Goal: Book appointment/travel/reservation

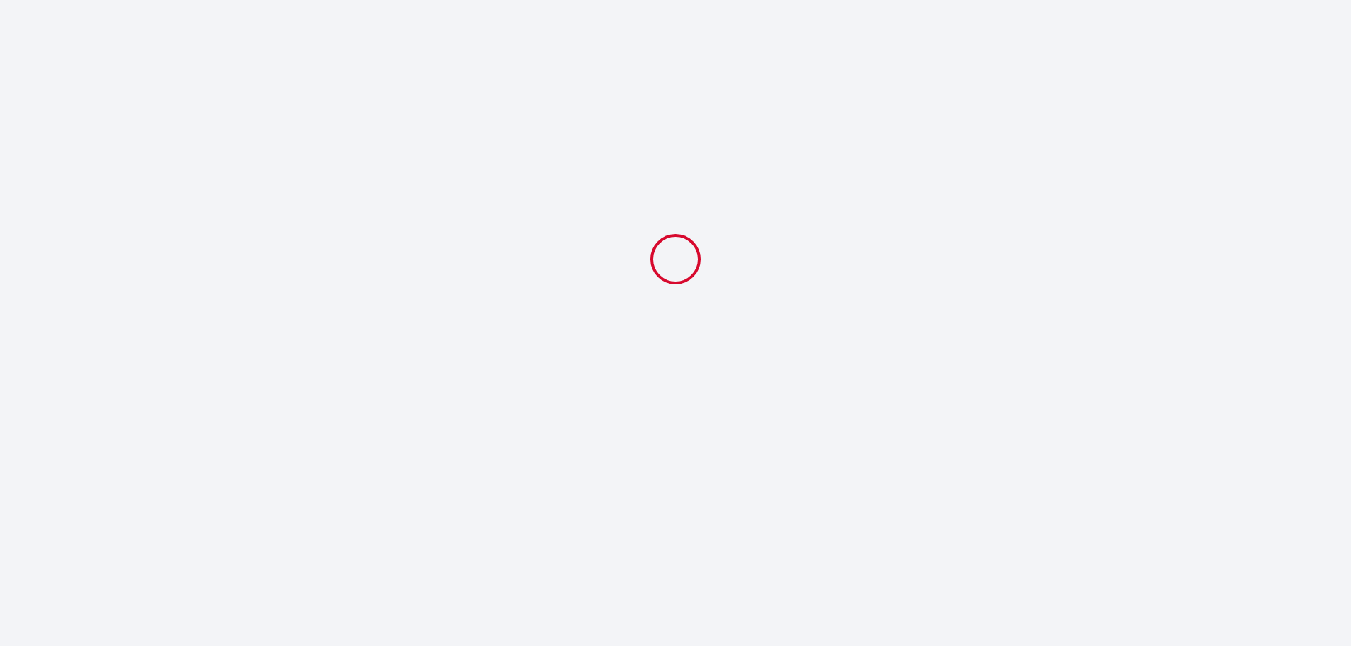
select select
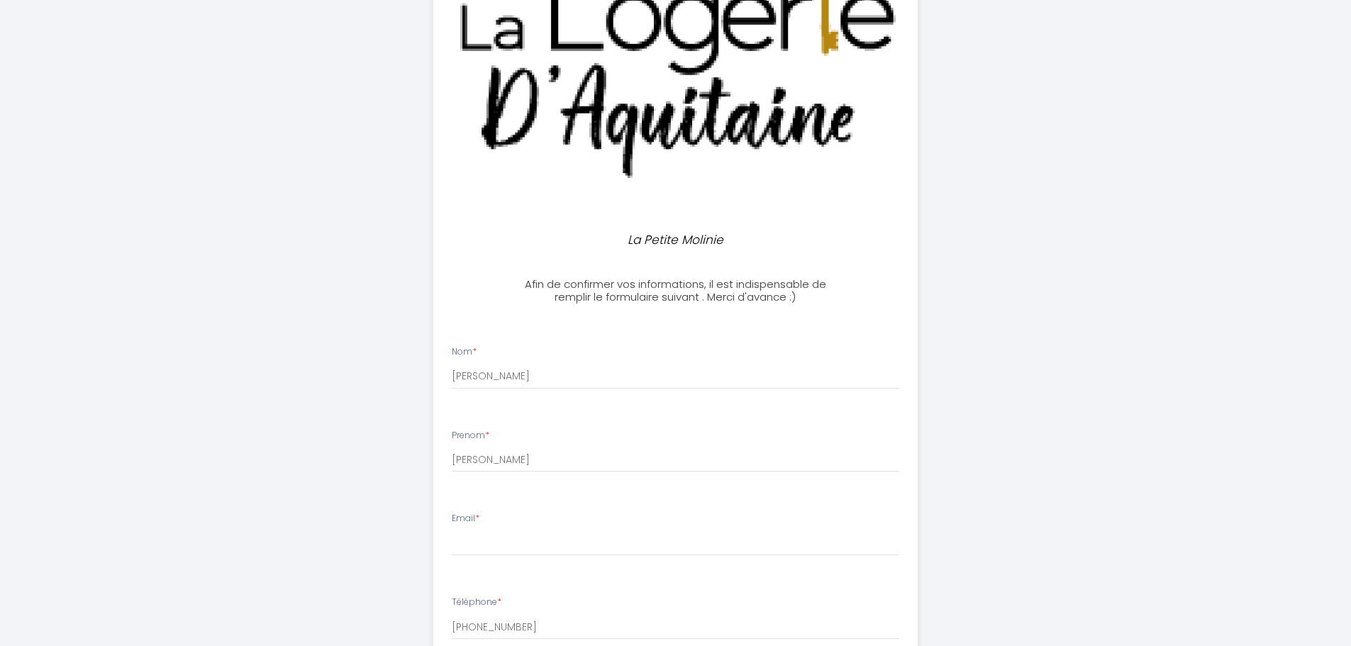
scroll to position [213, 0]
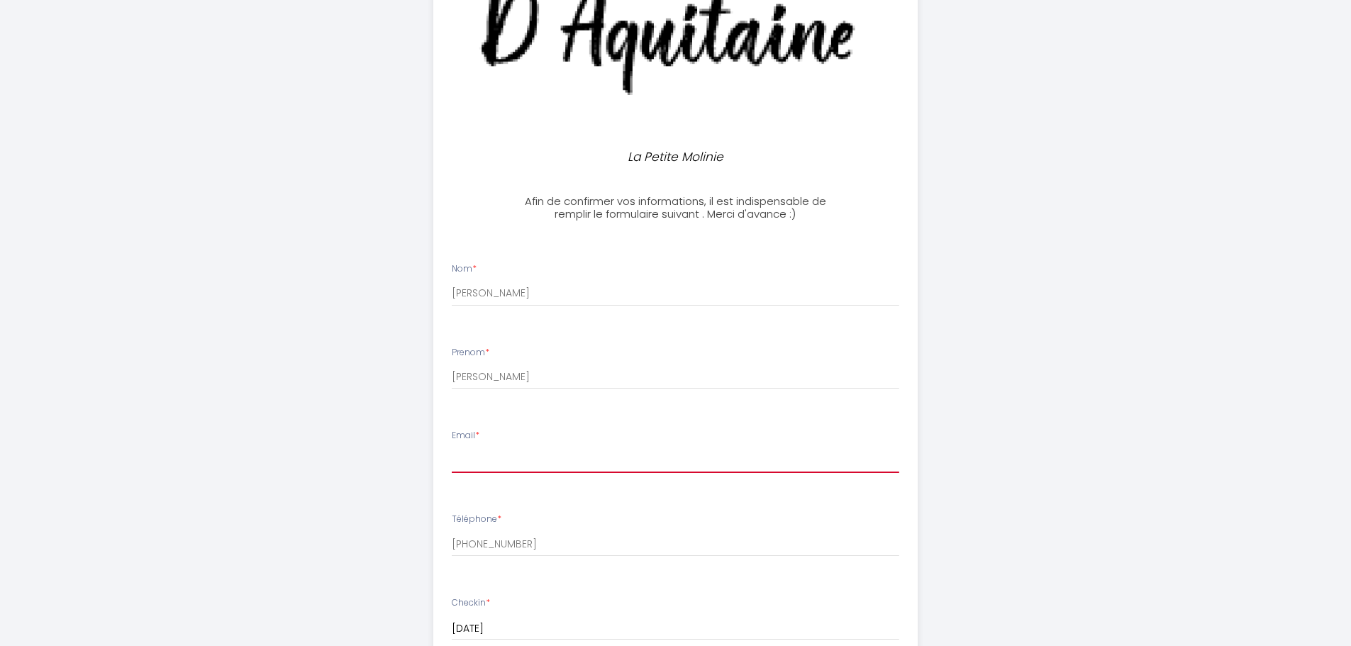
click at [503, 465] on input "Email *" at bounding box center [675, 460] width 447 height 26
type input "[EMAIL_ADDRESS][DOMAIN_NAME]"
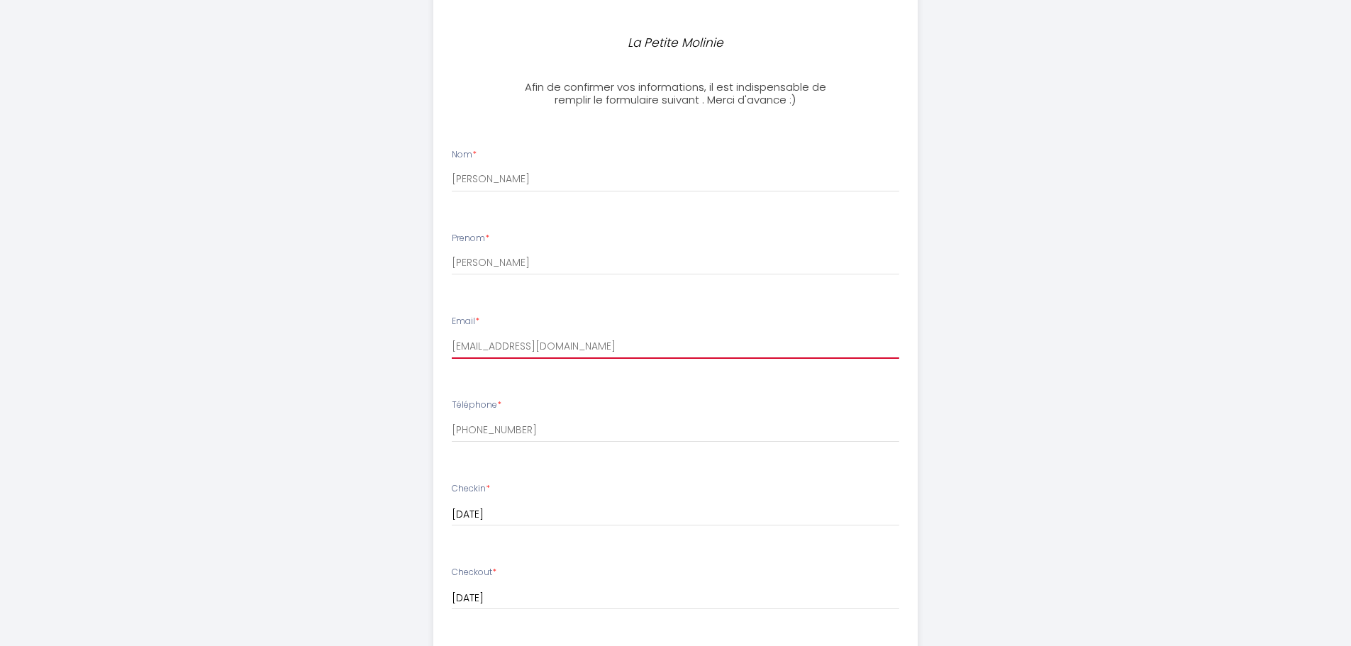
scroll to position [355, 0]
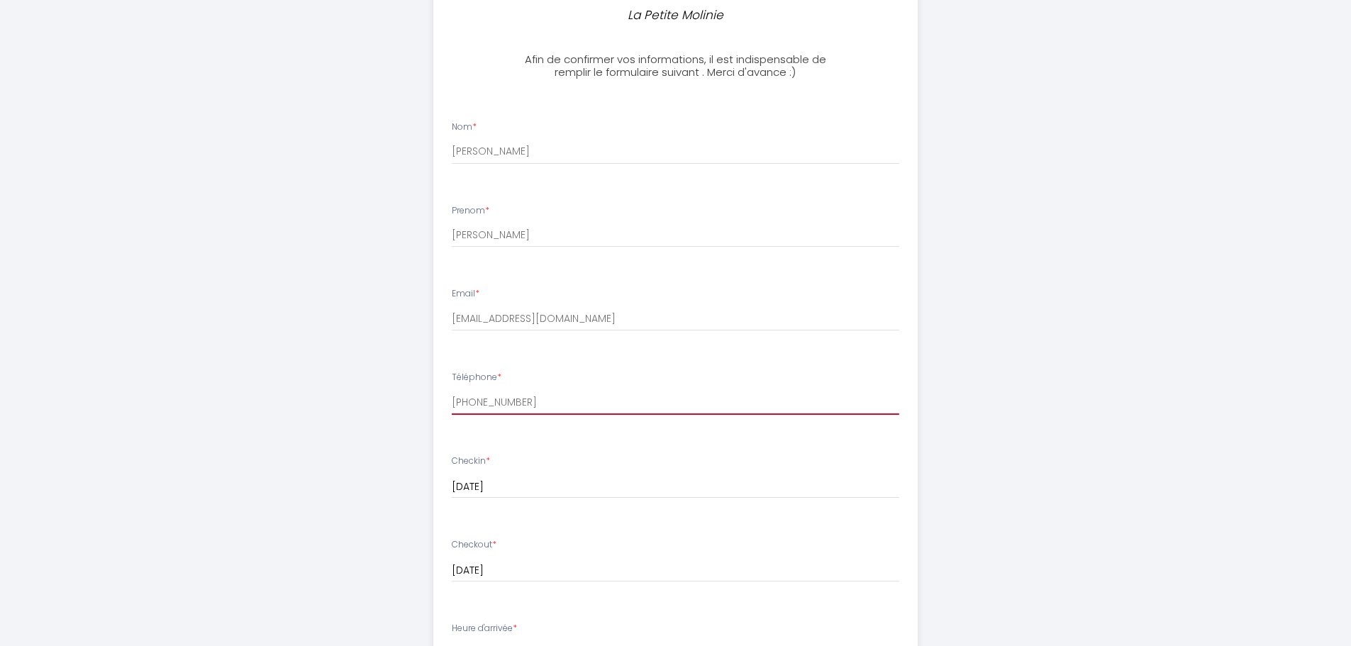
click at [478, 403] on input "[PHONE_NUMBER]" at bounding box center [675, 402] width 447 height 26
drag, startPoint x: 613, startPoint y: 402, endPoint x: 269, endPoint y: 407, distance: 344.7
click at [269, 407] on div "La Petite Molinie Afin de confirmer vos informations, il est indispensable de r…" at bounding box center [675, 402] width 1351 height 1515
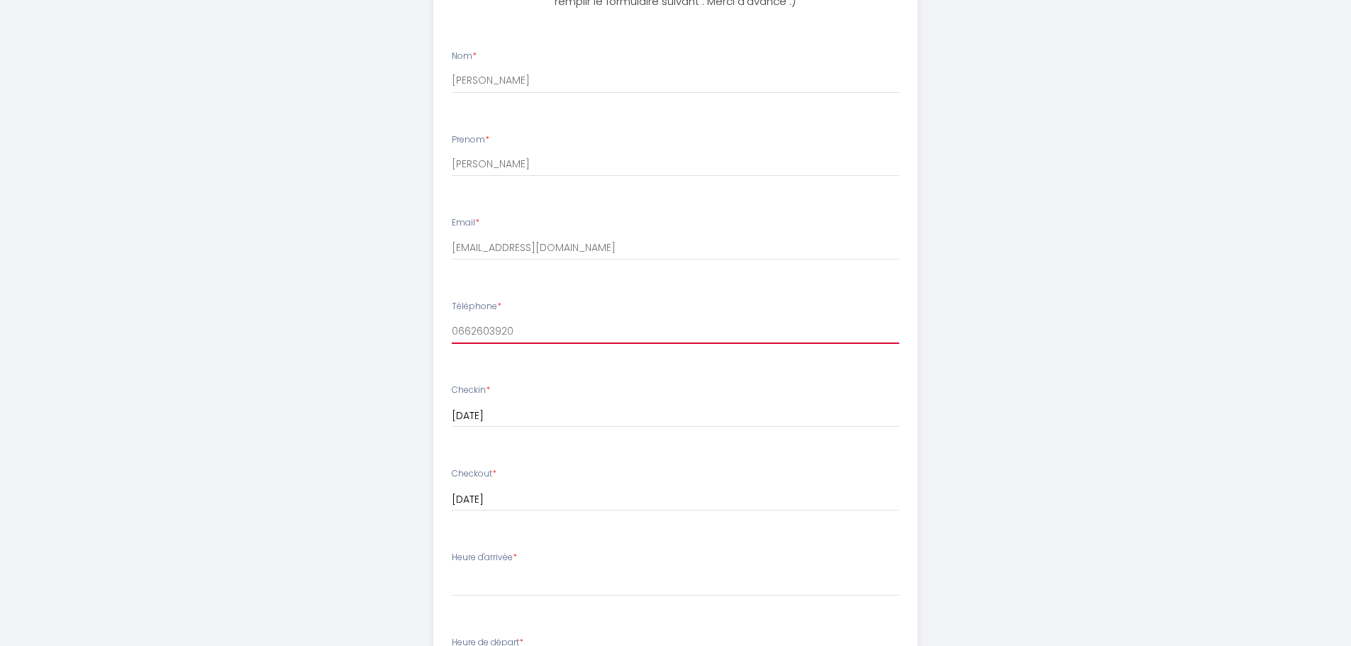
scroll to position [496, 0]
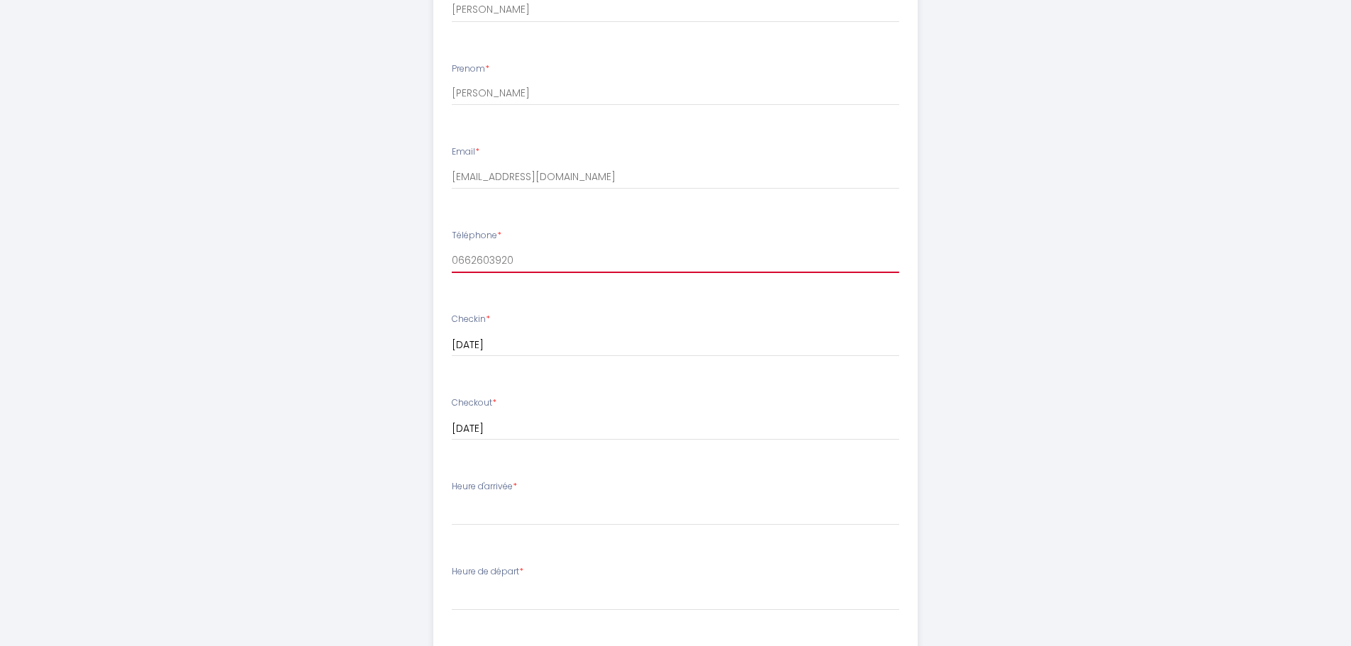
type input "0662603920"
click at [473, 520] on select "16:00 16:30 17:00 17:30 18:00" at bounding box center [675, 512] width 447 height 27
click at [479, 517] on select "16:00 16:30 17:00 17:30 18:00" at bounding box center [675, 512] width 447 height 27
click at [484, 513] on select "16:00 16:30 17:00 17:30 18:00" at bounding box center [675, 512] width 447 height 27
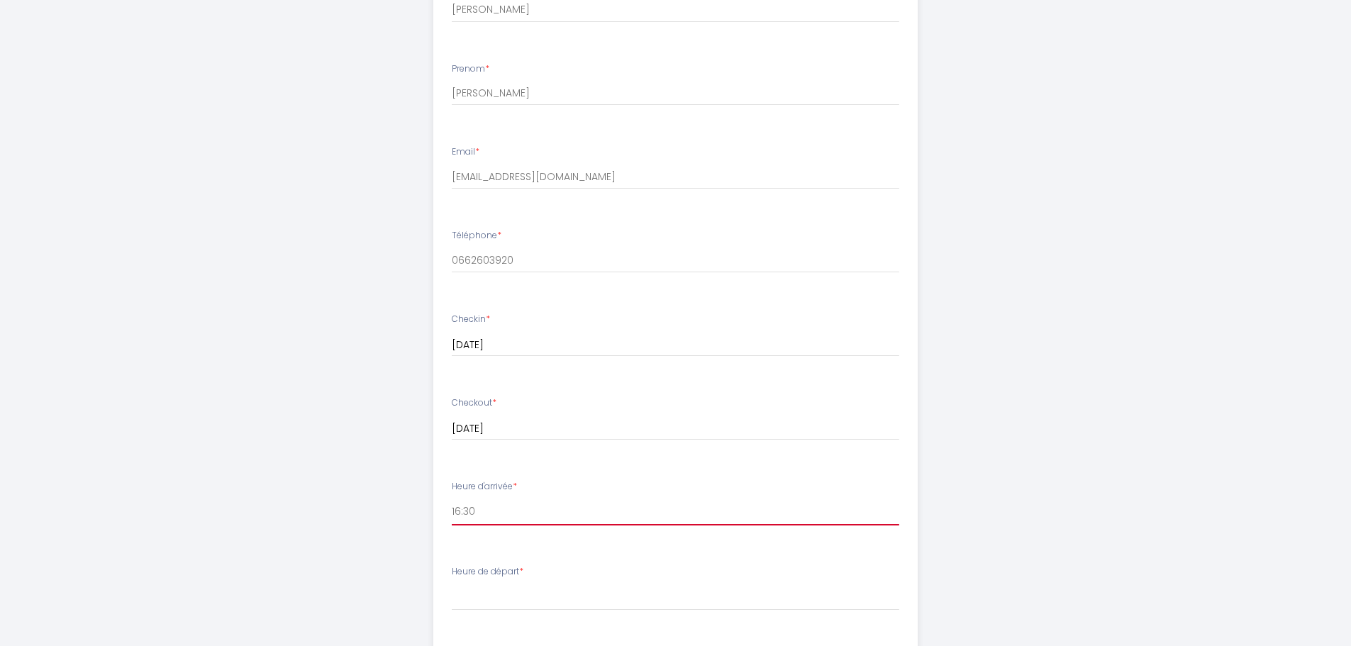
drag, startPoint x: 485, startPoint y: 517, endPoint x: 428, endPoint y: 516, distance: 56.7
click at [430, 516] on ul "Nom * [PERSON_NAME] Prenom * [PERSON_NAME] * [EMAIL_ADDRESS][DOMAIN_NAME] Télép…" at bounding box center [675, 446] width 501 height 968
select select "16:00"
click at [452, 499] on select "16:00 16:30 17:00 17:30 18:00" at bounding box center [675, 512] width 447 height 27
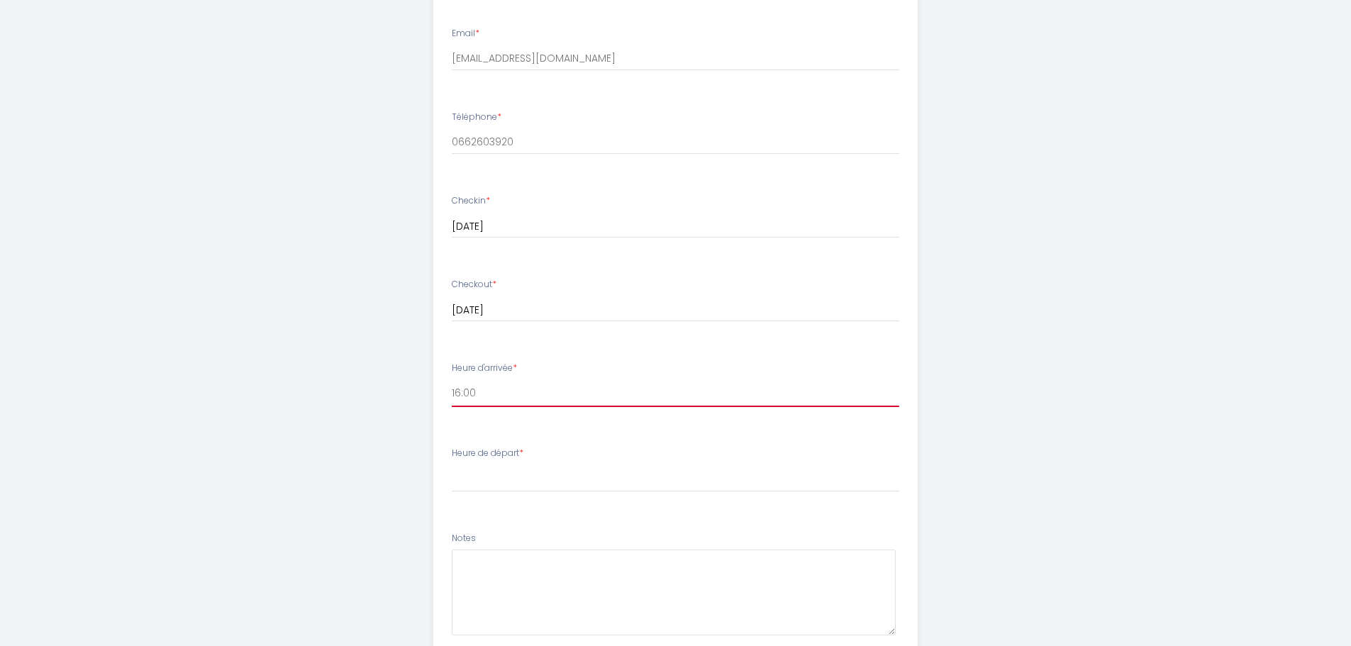
scroll to position [638, 0]
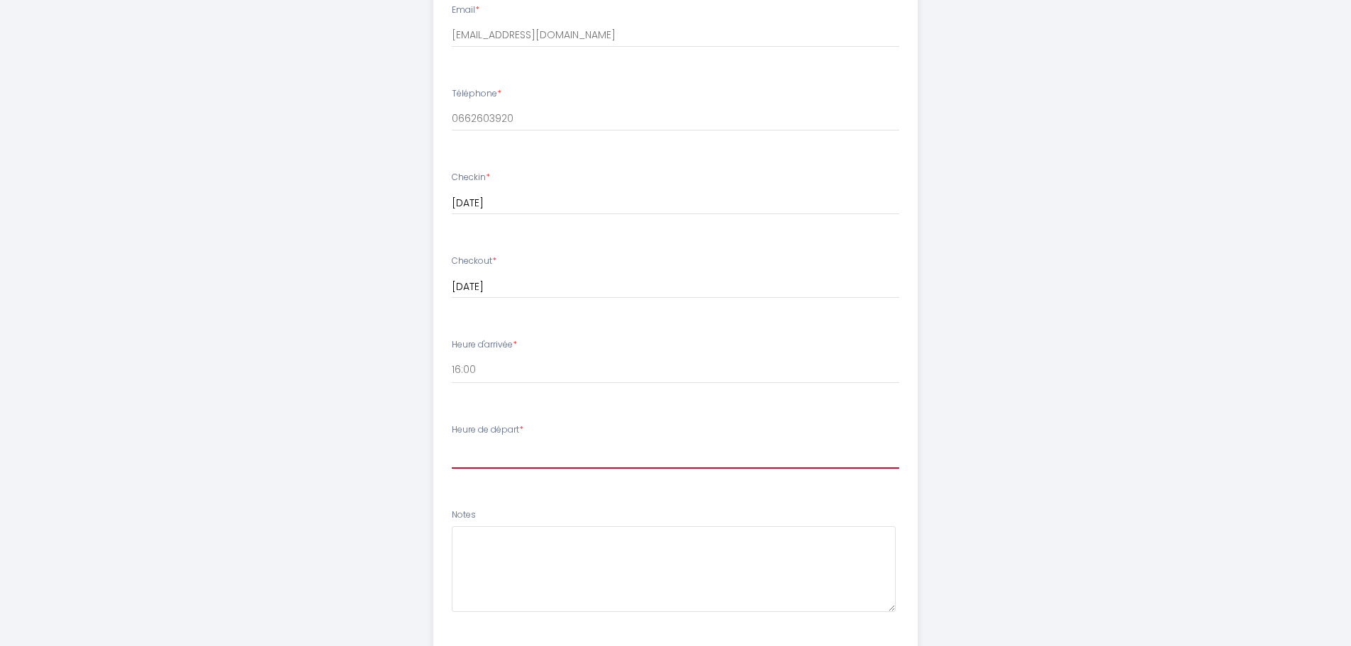
click at [489, 463] on select "00:00 00:30 01:00 01:30 02:00 02:30 03:00 03:30 04:00 04:30 05:00 05:30 06:00 0…" at bounding box center [675, 455] width 447 height 27
select select "10:00"
click at [452, 442] on select "00:00 00:30 01:00 01:30 02:00 02:30 03:00 03:30 04:00 04:30 05:00 05:30 06:00 0…" at bounding box center [675, 455] width 447 height 27
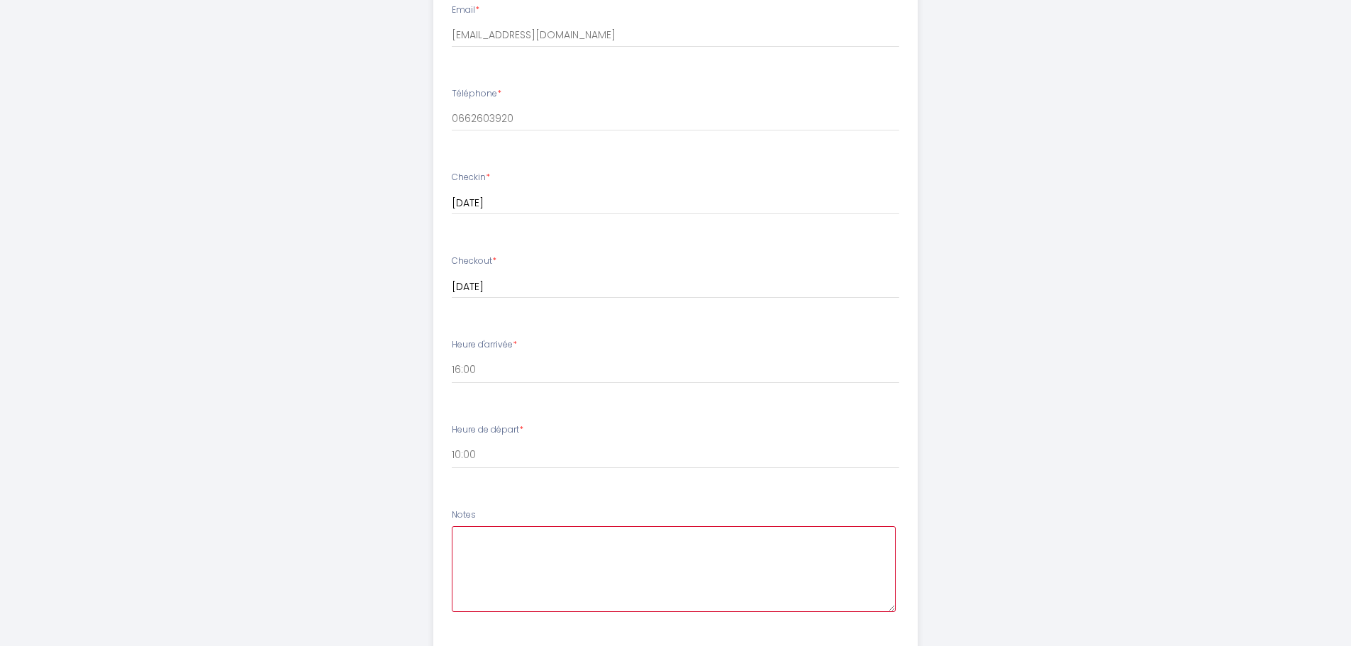
click at [504, 547] on textarea at bounding box center [674, 569] width 444 height 86
type textarea "b"
click at [618, 551] on textarea "Bonjour, Serait-il possible d'arriver à 14h30 car nous avons un mariage à la [G…" at bounding box center [674, 569] width 444 height 86
click at [505, 562] on textarea "Bonjour, Serait-il possible d'arriver à 14h30 car nous avons un mariage à la [G…" at bounding box center [674, 569] width 444 height 86
click at [599, 577] on textarea "Bonjour, Serait-il possible d'arriver à 14h30 car nous avons un mariage à la [G…" at bounding box center [674, 569] width 444 height 86
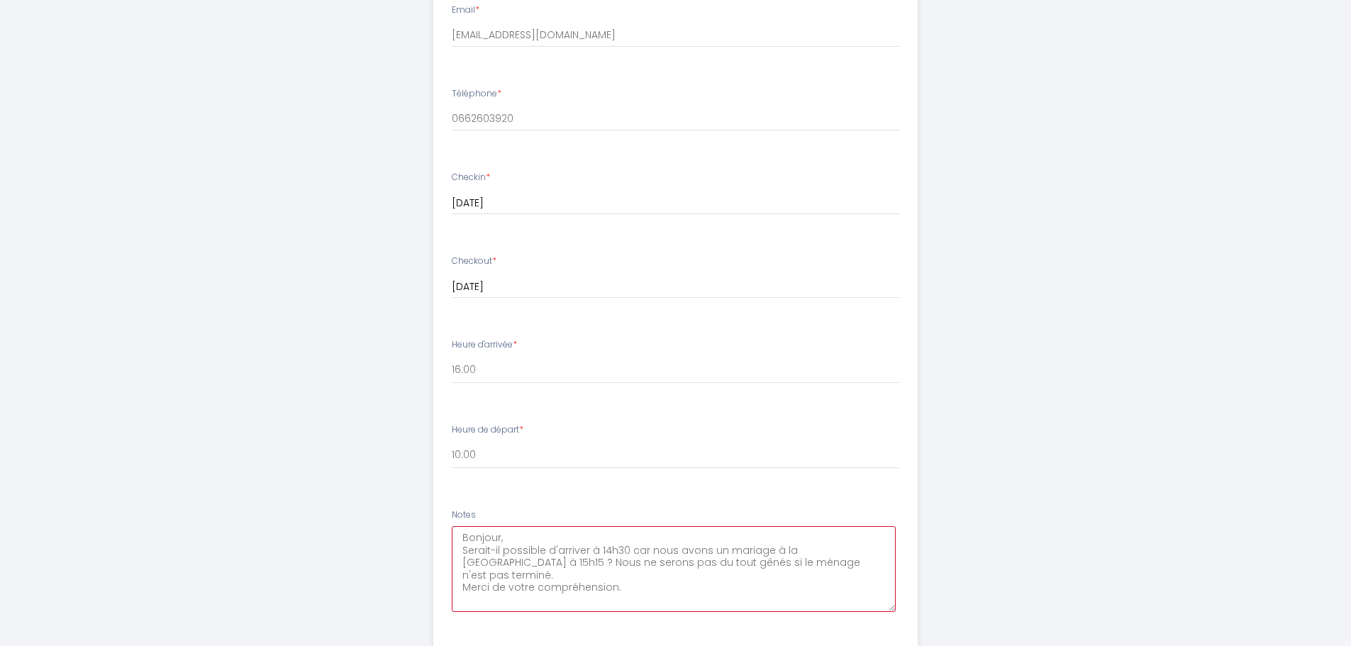
click at [625, 577] on textarea "Bonjour, Serait-il possible d'arriver à 14h30 car nous avons un mariage à la [G…" at bounding box center [674, 569] width 444 height 86
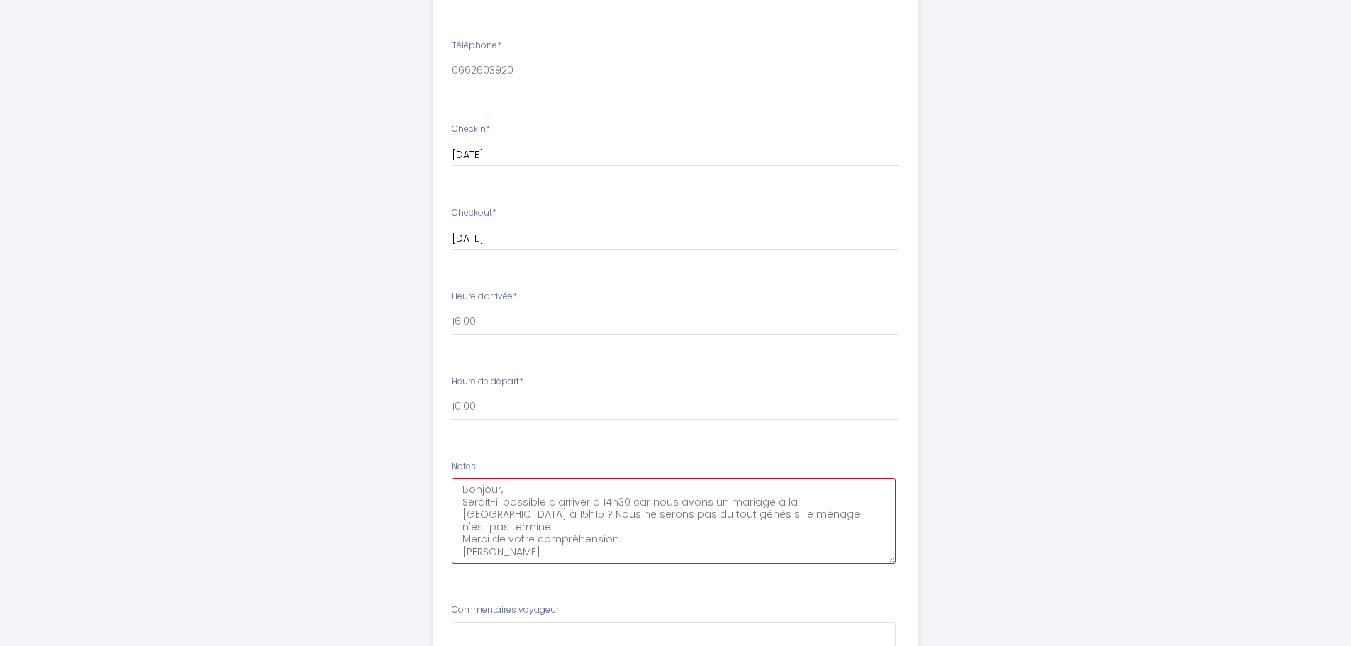
scroll to position [851, 0]
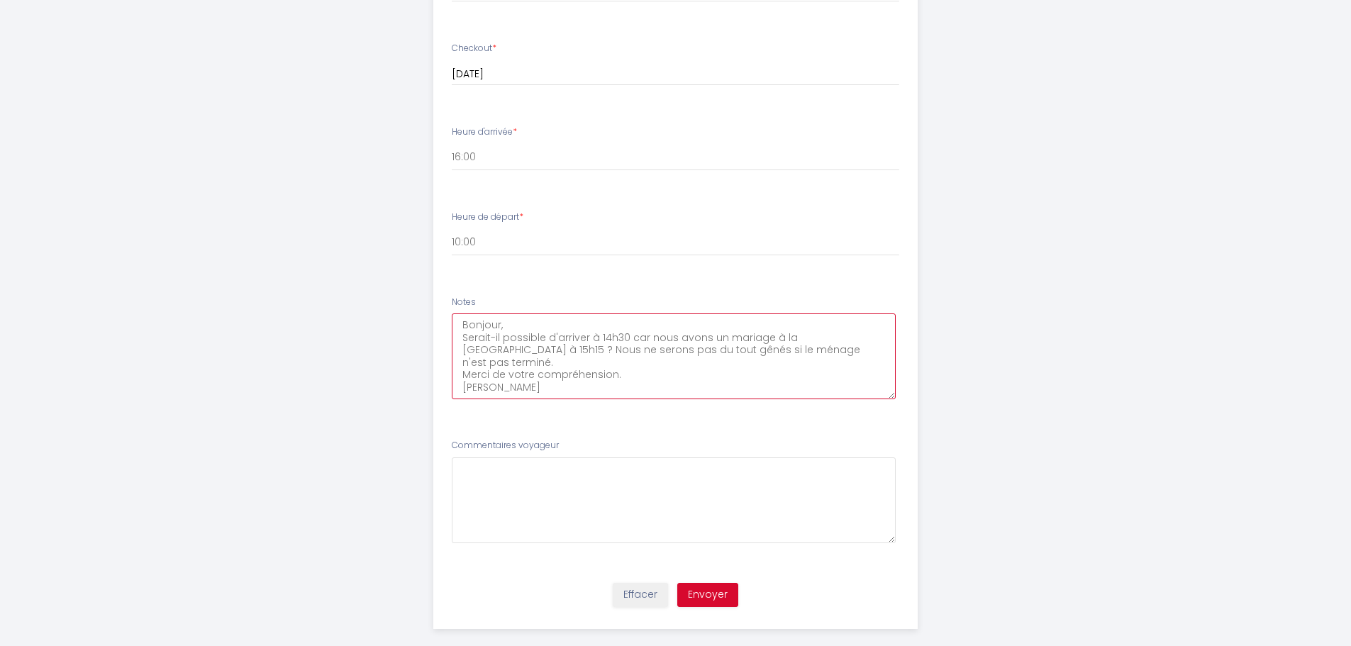
type textarea "Bonjour, Serait-il possible d'arriver à 14h30 car nous avons un mariage à la [G…"
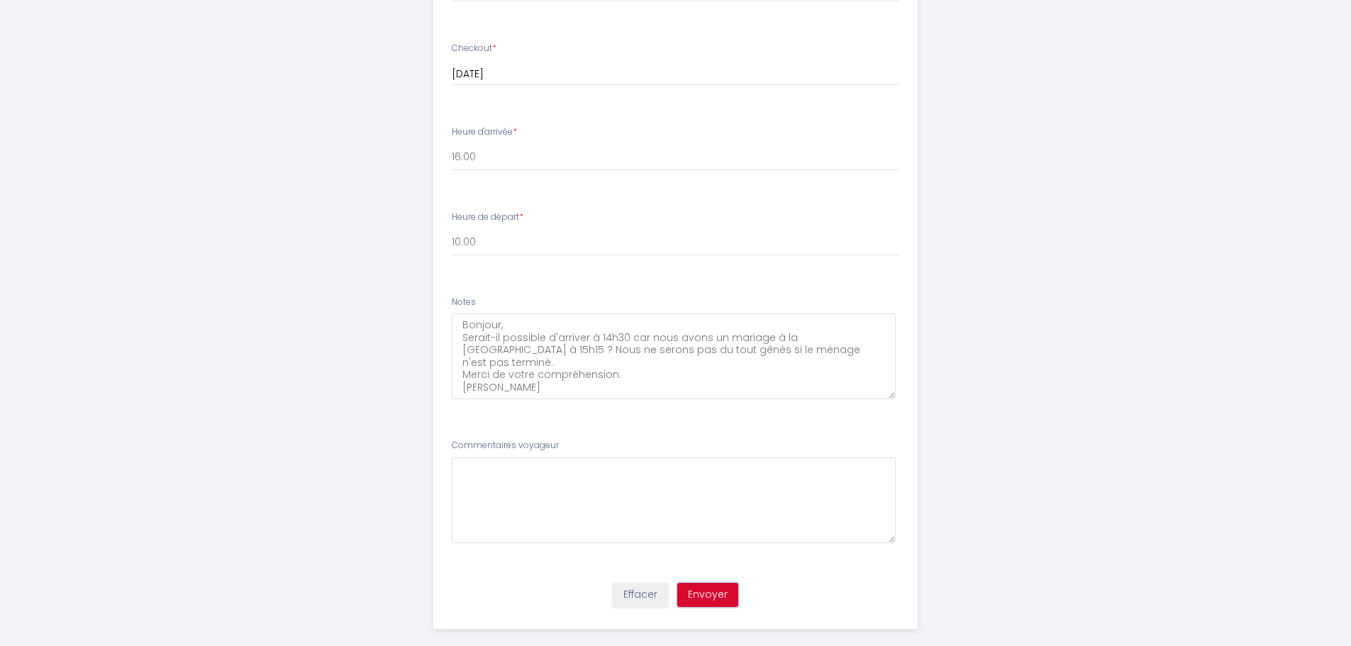
click at [718, 594] on button "Envoyer" at bounding box center [707, 595] width 61 height 24
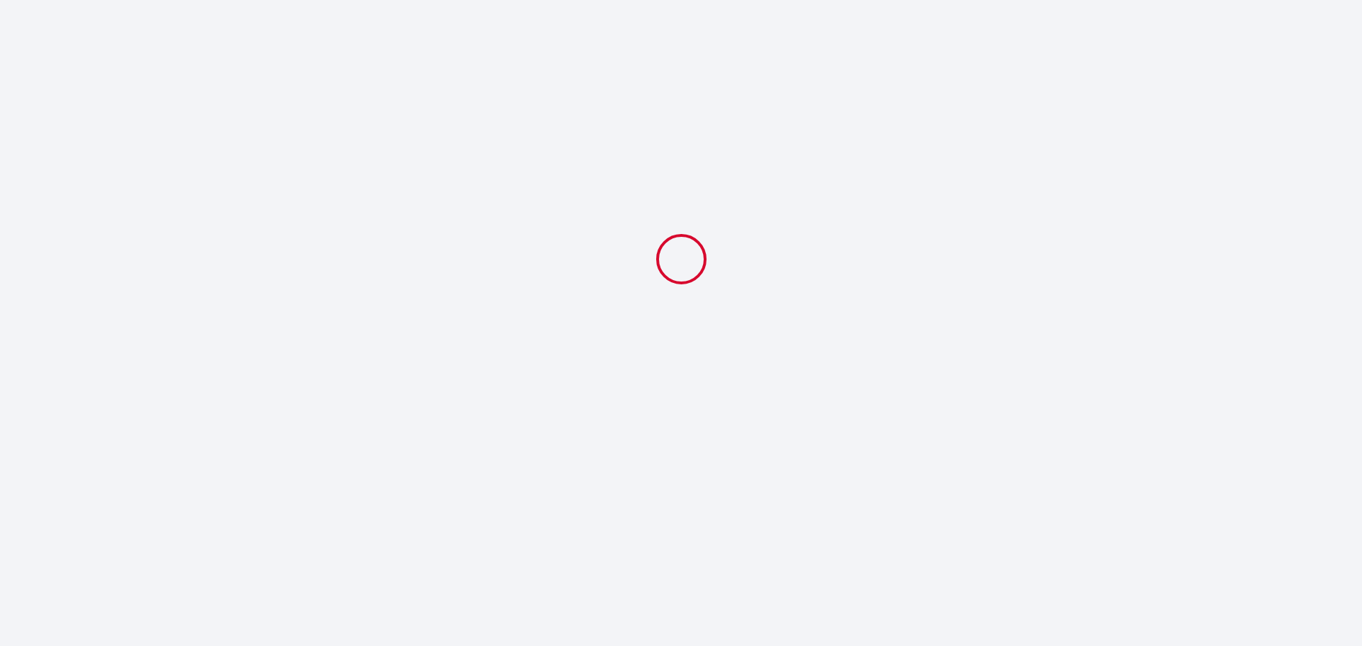
select select "10:00"
